Goal: Task Accomplishment & Management: Use online tool/utility

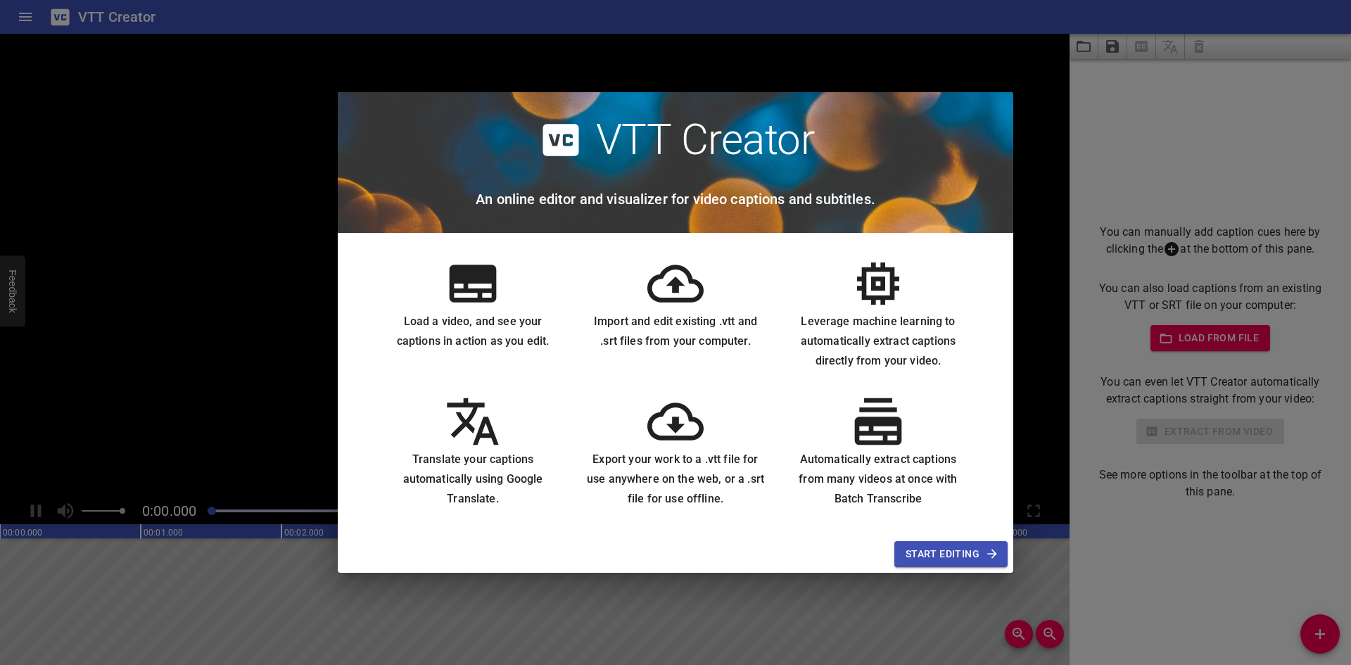
click at [692, 295] on icon at bounding box center [675, 283] width 56 height 56
click at [915, 560] on span "Start Editing" at bounding box center [950, 554] width 91 height 18
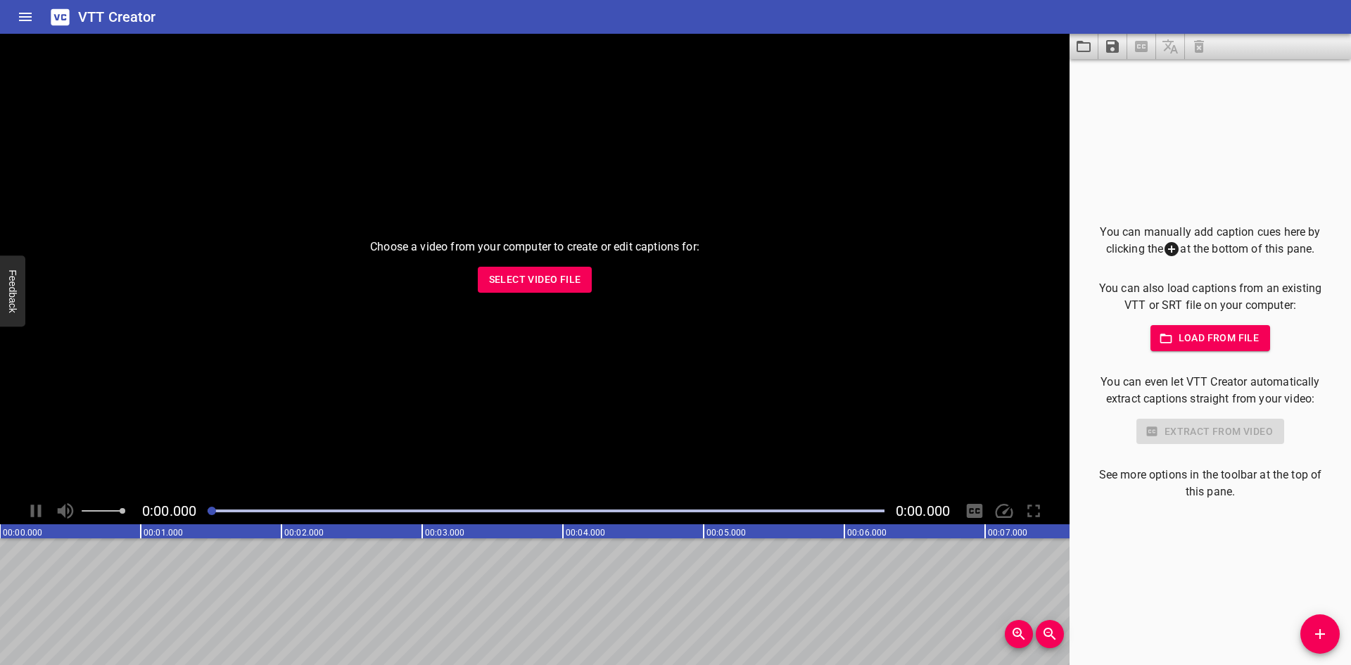
click at [1130, 572] on div "You can manually add caption cues here by clicking the at the bottom of this pa…" at bounding box center [1209, 362] width 281 height 606
click at [566, 282] on span "Select Video File" at bounding box center [535, 280] width 92 height 18
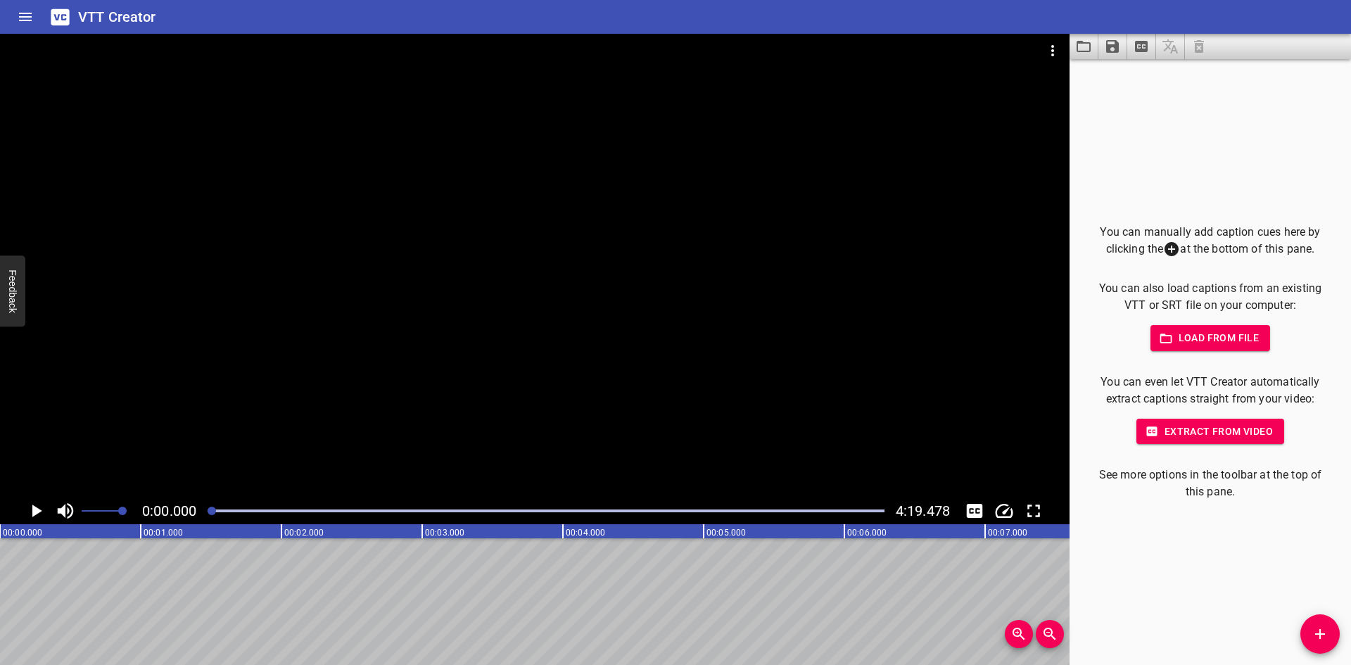
click at [1190, 427] on span "Extract from video" at bounding box center [1209, 432] width 125 height 18
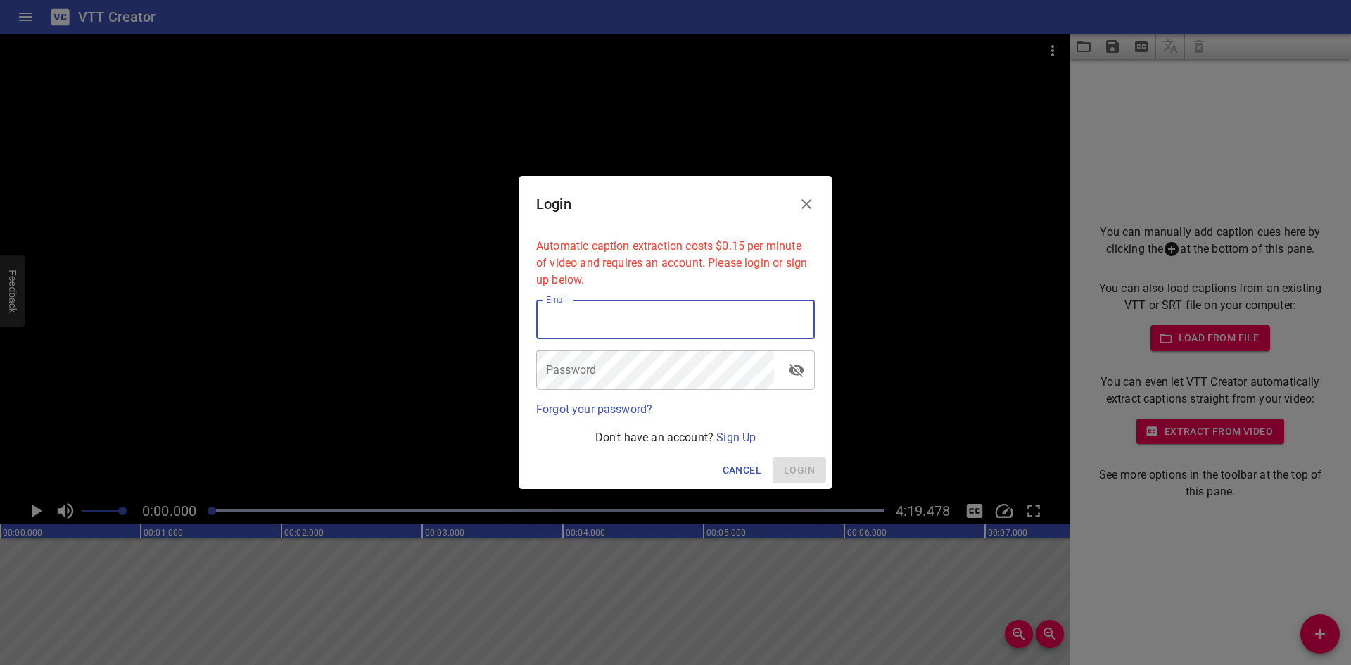
click at [603, 324] on input "email" at bounding box center [675, 319] width 279 height 39
click at [800, 196] on icon "Close" at bounding box center [806, 204] width 17 height 17
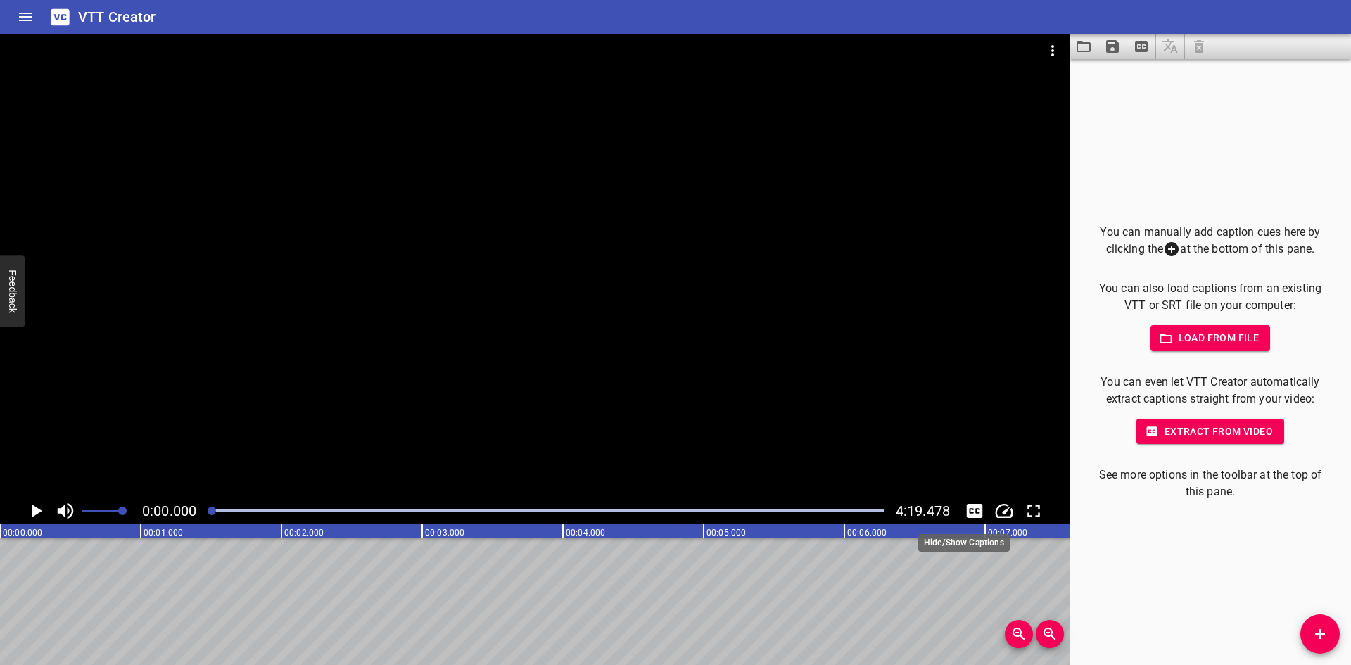
click at [971, 499] on button "Toggle captions" at bounding box center [974, 510] width 27 height 27
click at [34, 509] on icon "Play/Pause" at bounding box center [37, 510] width 10 height 13
click at [34, 509] on icon "Play/Pause" at bounding box center [35, 510] width 21 height 21
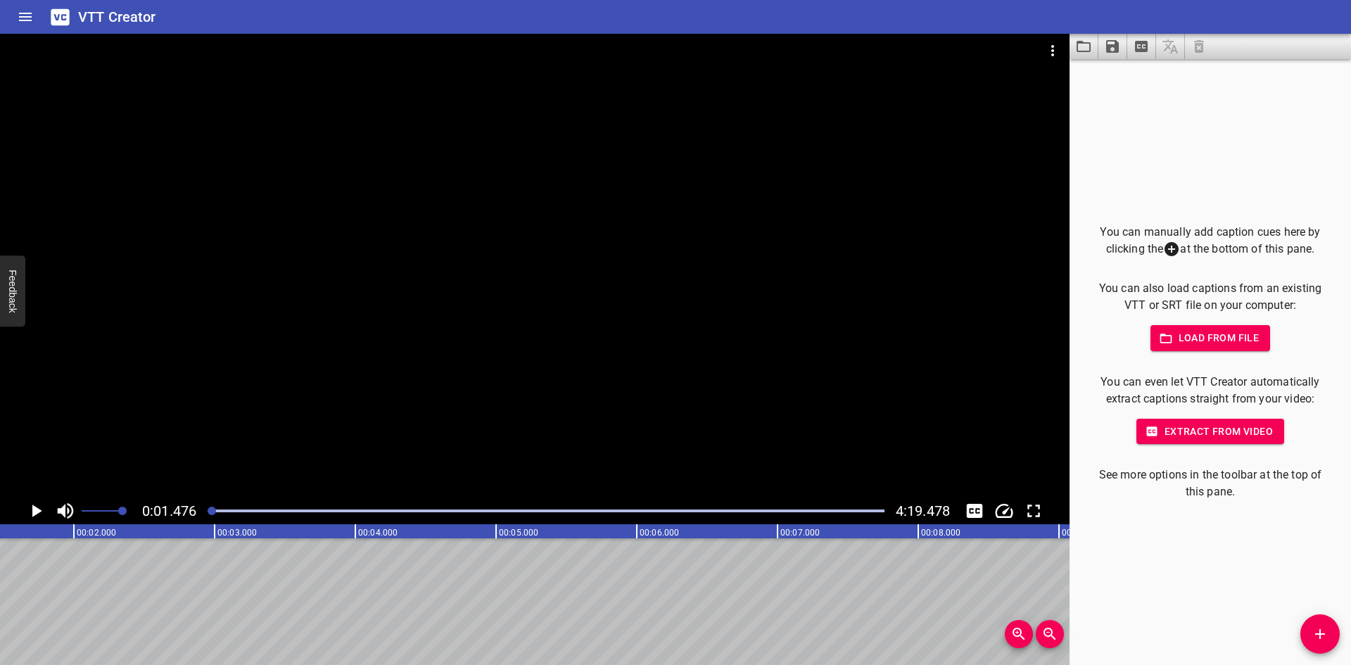
click at [1322, 634] on icon "Add Cue" at bounding box center [1320, 634] width 10 height 10
